Goal: Information Seeking & Learning: Learn about a topic

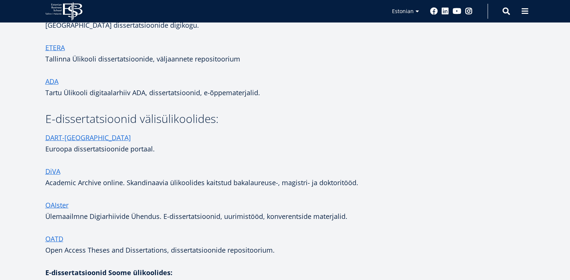
scroll to position [132, 0]
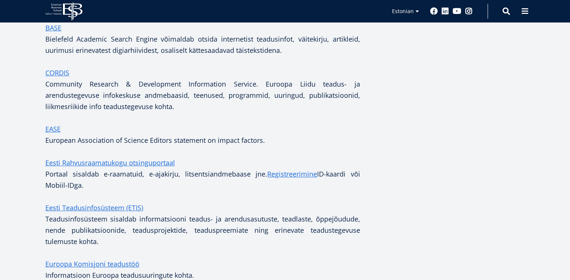
click at [199, 100] on p "CORDIS Community Research & Development Information Service. Euroopa Liidu tead…" at bounding box center [202, 89] width 315 height 45
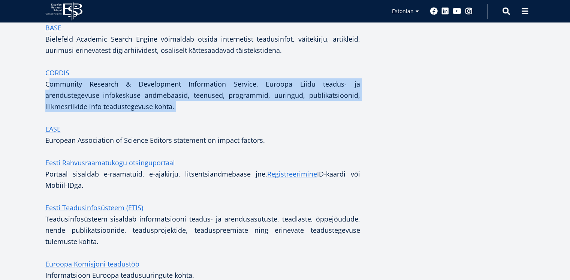
click at [199, 100] on p "CORDIS Community Research & Development Information Service. Euroopa Liidu tead…" at bounding box center [202, 89] width 315 height 45
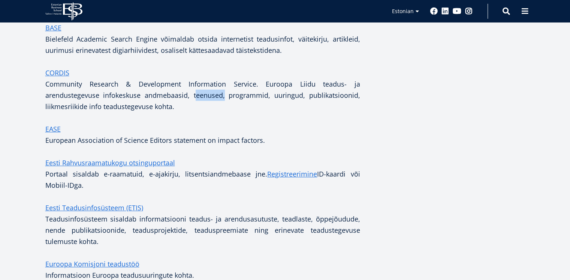
click at [199, 100] on p "CORDIS Community Research & Development Information Service. Euroopa Liidu tead…" at bounding box center [202, 89] width 315 height 45
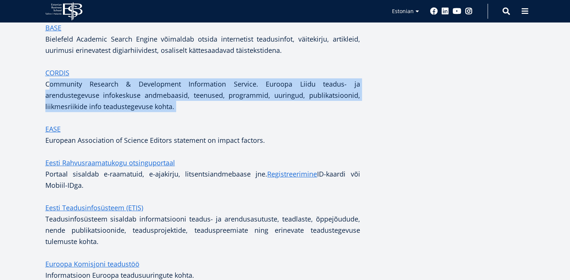
click at [199, 100] on p "CORDIS Community Research & Development Information Service. Euroopa Liidu tead…" at bounding box center [202, 89] width 315 height 45
click at [201, 111] on p "CORDIS Community Research & Development Information Service. Euroopa Liidu tead…" at bounding box center [202, 89] width 315 height 45
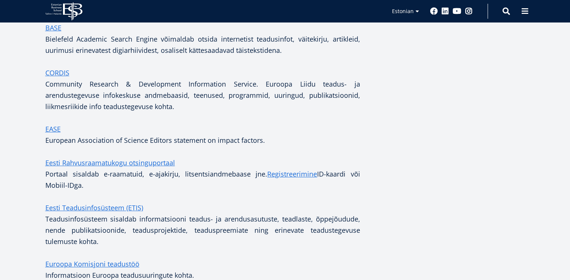
drag, startPoint x: 442, startPoint y: 118, endPoint x: 405, endPoint y: 117, distance: 37.5
